Goal: Transaction & Acquisition: Download file/media

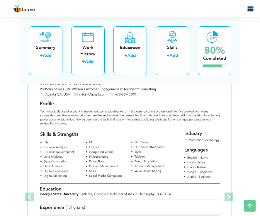
scroll to position [1112, 0]
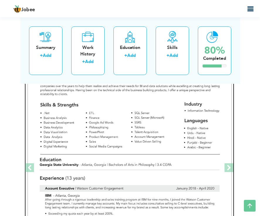
click at [160, 144] on img at bounding box center [130, 167] width 204 height 264
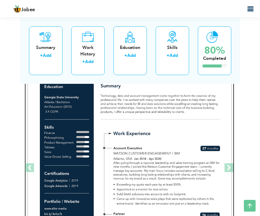
scroll to position [1171, 0]
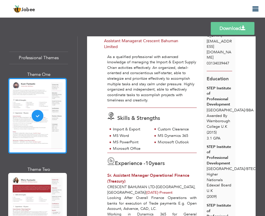
scroll to position [88, 0]
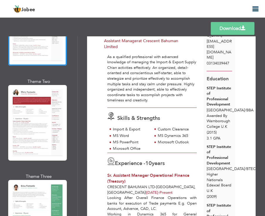
click at [40, 130] on div at bounding box center [37, 123] width 59 height 76
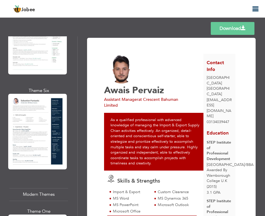
scroll to position [469, 0]
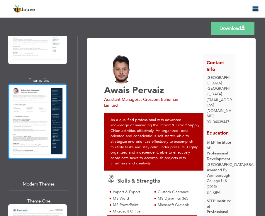
click at [41, 104] on div at bounding box center [37, 122] width 59 height 76
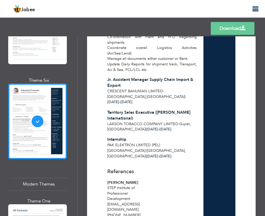
scroll to position [557, 0]
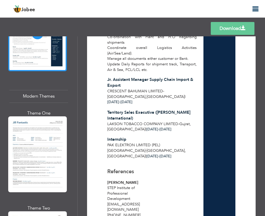
click at [47, 144] on div at bounding box center [37, 154] width 59 height 76
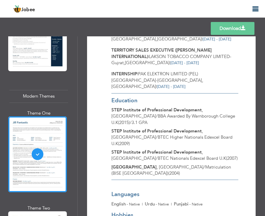
scroll to position [440, 0]
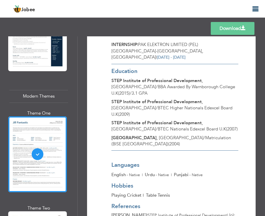
click at [235, 32] on link "Download" at bounding box center [233, 28] width 44 height 13
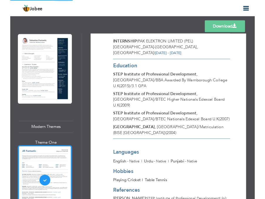
scroll to position [498, 0]
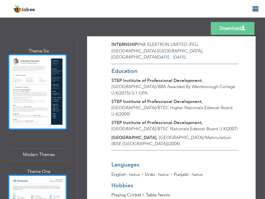
click at [43, 98] on div at bounding box center [37, 92] width 59 height 76
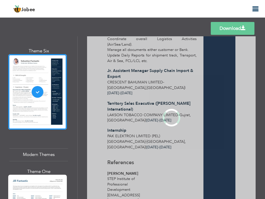
scroll to position [0, 0]
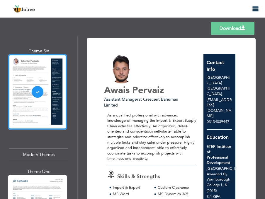
click at [223, 30] on link "Download" at bounding box center [233, 28] width 44 height 13
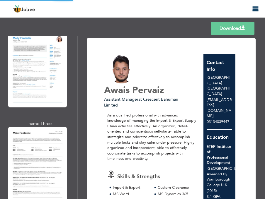
scroll to position [762, 0]
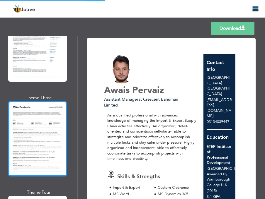
click at [48, 124] on div at bounding box center [37, 139] width 59 height 76
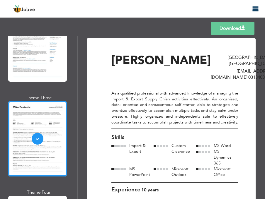
click at [223, 33] on link "Download" at bounding box center [233, 28] width 44 height 13
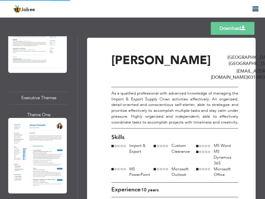
scroll to position [967, 0]
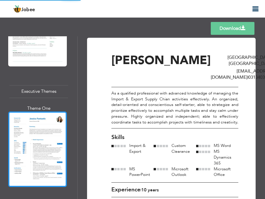
click at [42, 123] on div at bounding box center [37, 150] width 59 height 76
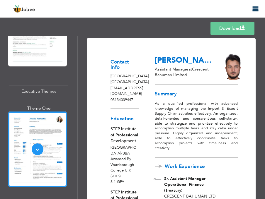
click at [218, 32] on link "Download" at bounding box center [232, 28] width 44 height 13
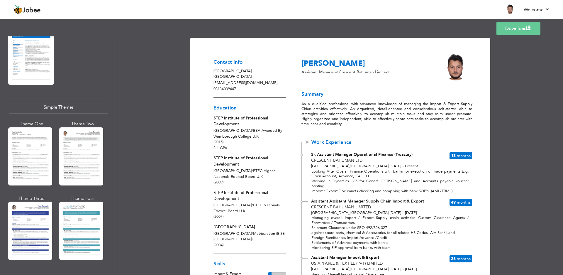
scroll to position [955, 0]
